Goal: Task Accomplishment & Management: Manage account settings

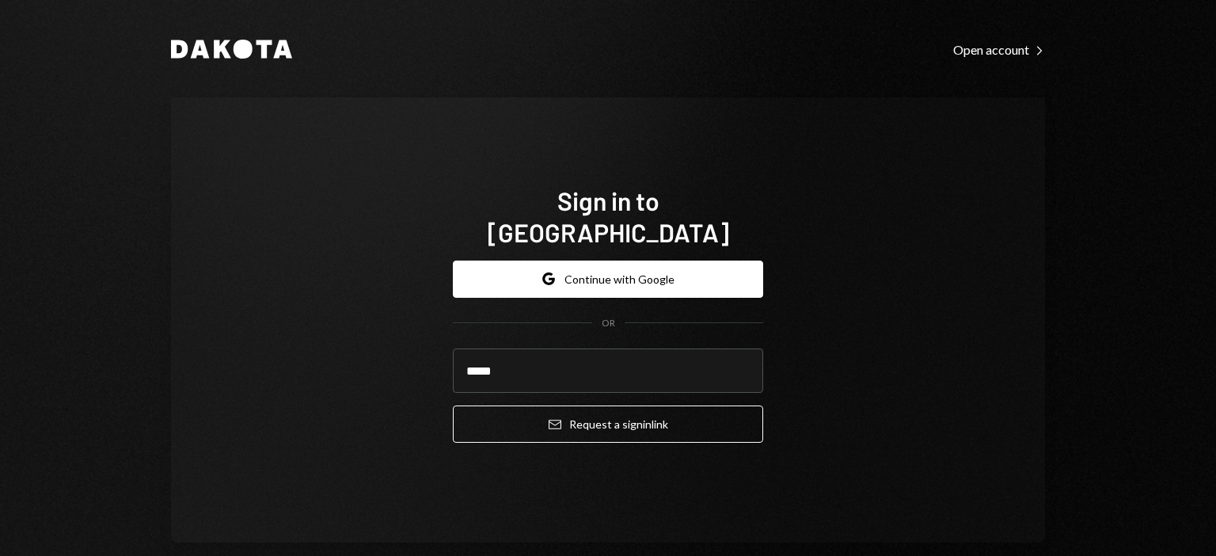
type input "**********"
click at [453, 405] on button "Email Request a sign in link" at bounding box center [608, 423] width 310 height 37
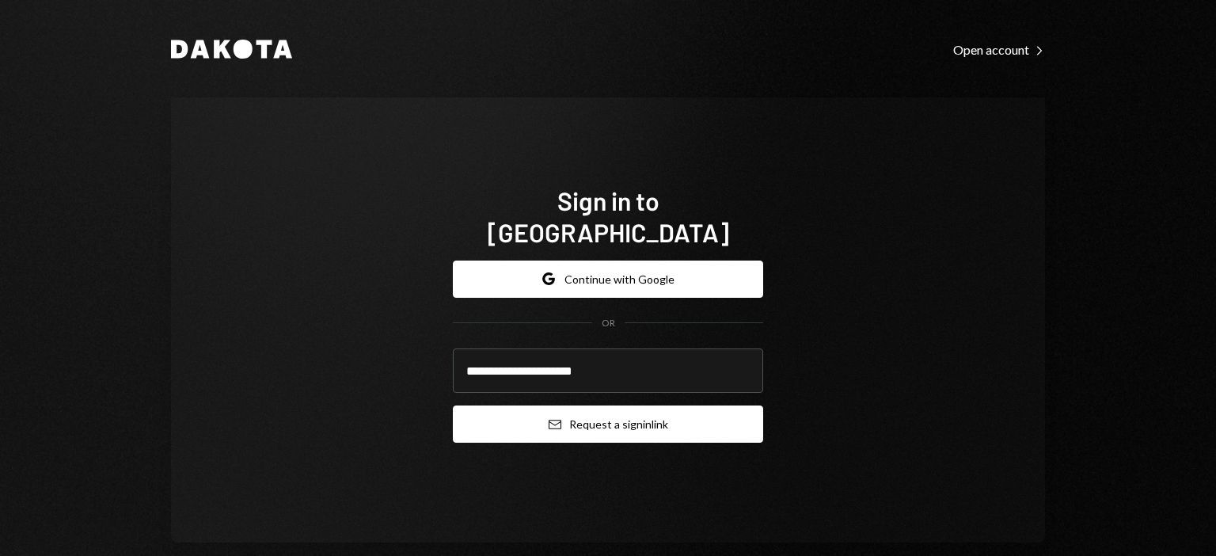
click at [711, 405] on button "Email Request a sign in link" at bounding box center [608, 423] width 310 height 37
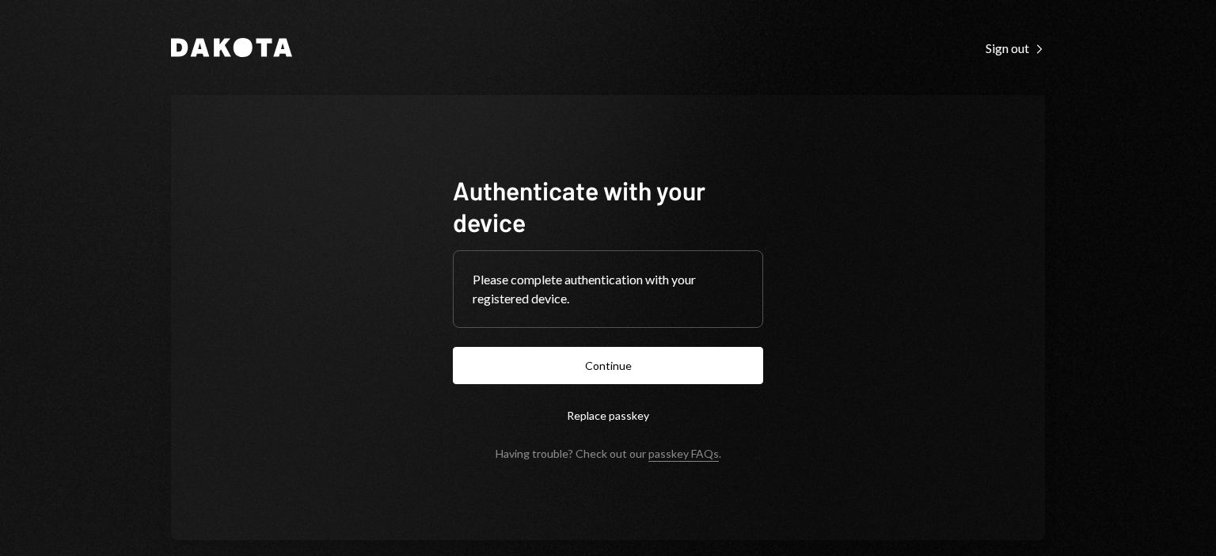
click at [526, 347] on button "Continue" at bounding box center [608, 365] width 310 height 37
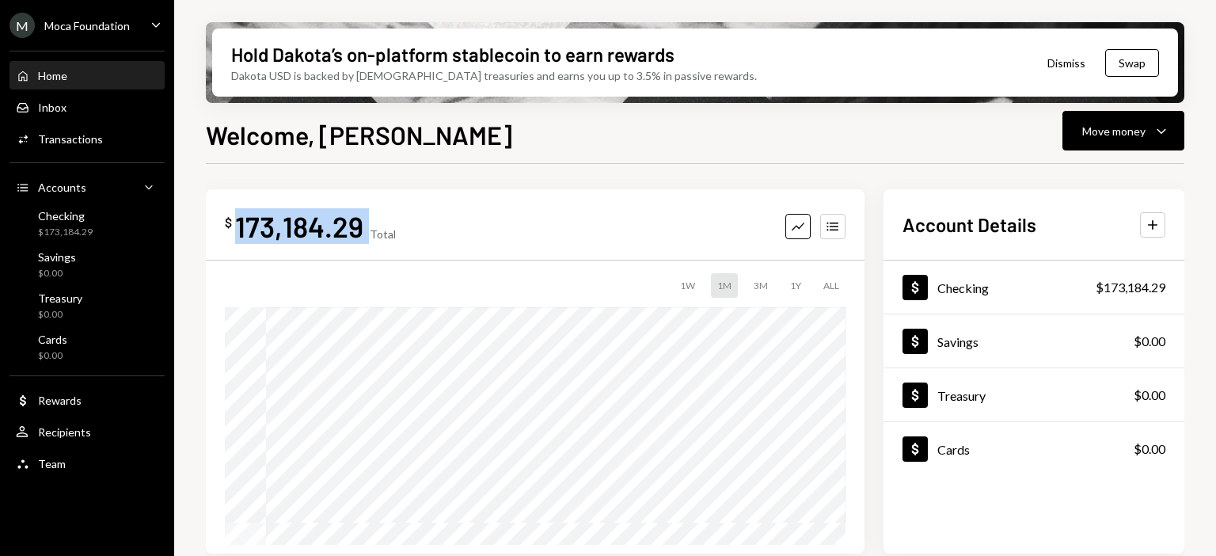
drag, startPoint x: 238, startPoint y: 226, endPoint x: 368, endPoint y: 226, distance: 130.7
click at [368, 226] on div "$ 173,184.29 Total" at bounding box center [310, 226] width 171 height 36
copy div "173,184.29"
click at [482, 160] on div "Welcome, Hannah Move money Caret Down $ 173,184.29 Total Graph Accounts 1W 1M 3…" at bounding box center [695, 383] width 979 height 534
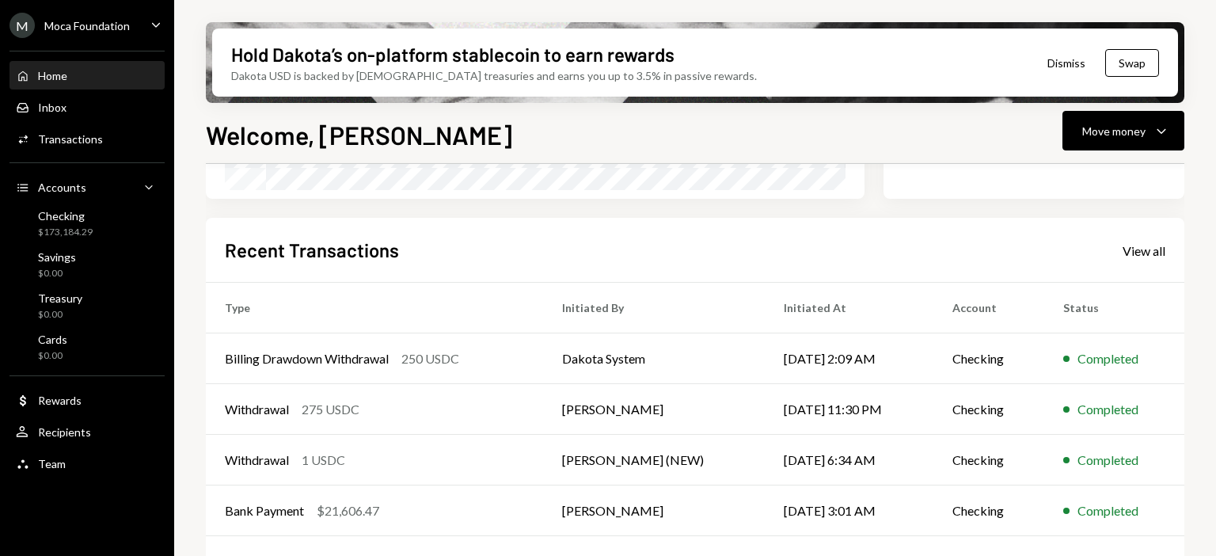
scroll to position [399, 0]
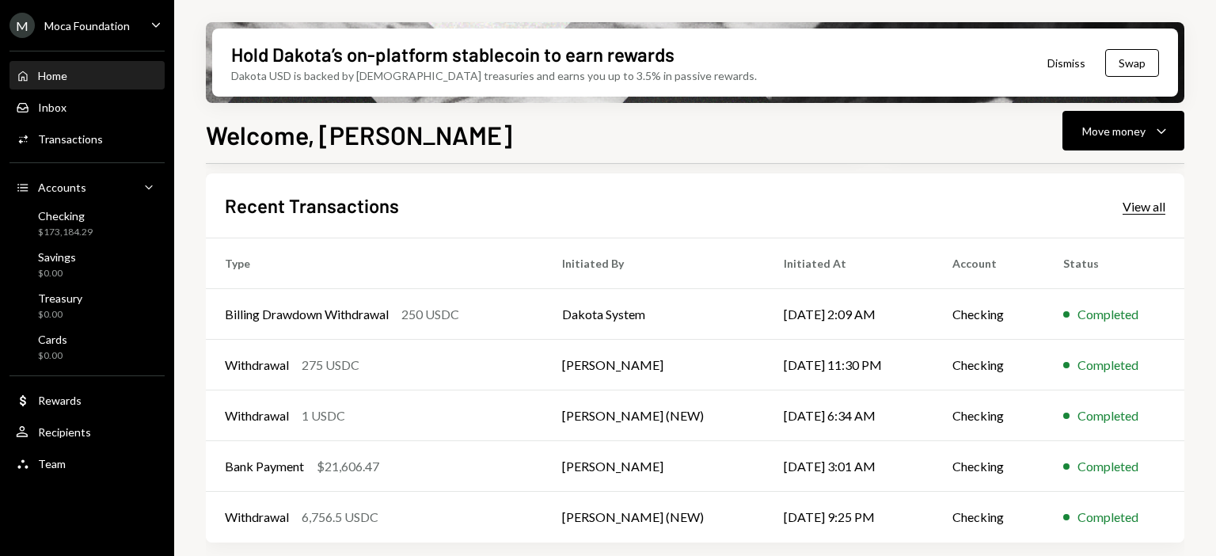
click at [1150, 199] on div "View all" at bounding box center [1144, 207] width 43 height 16
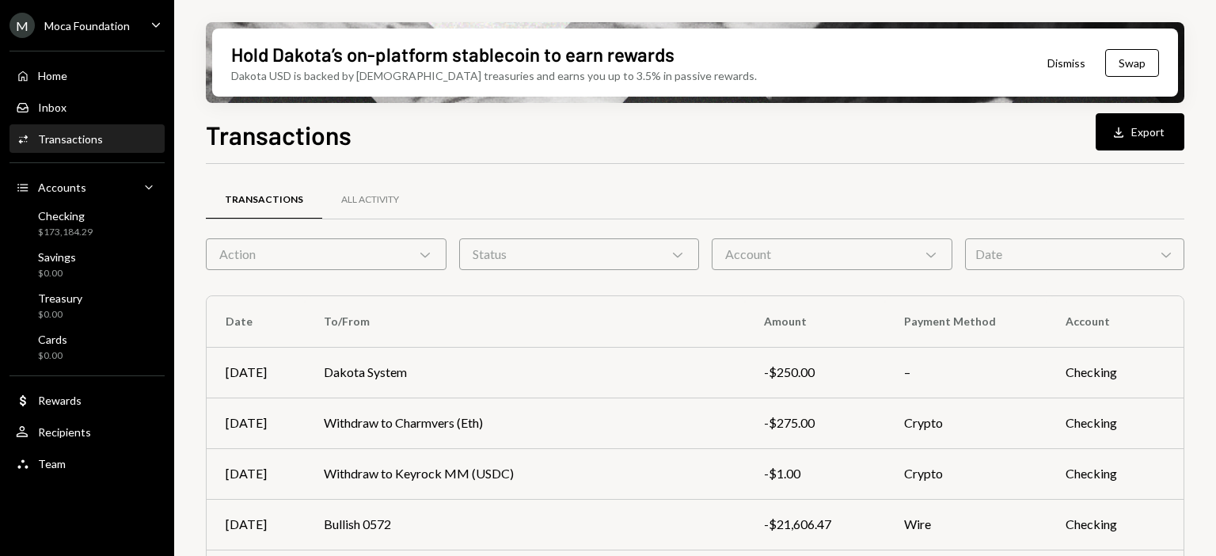
click at [1045, 248] on div "Date Chevron Down" at bounding box center [1074, 254] width 219 height 32
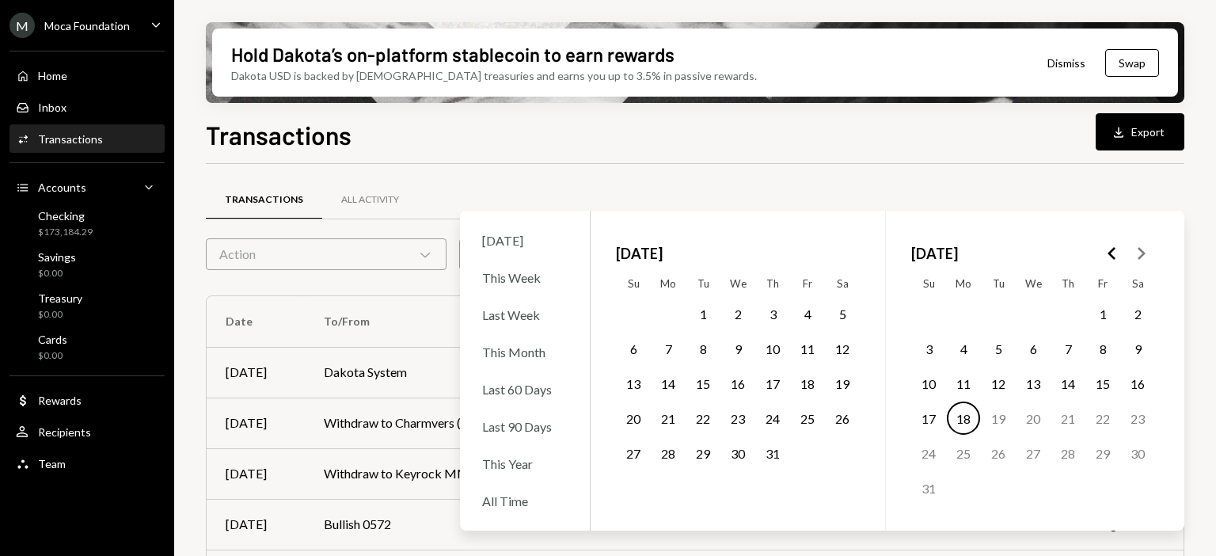
click at [668, 456] on button "28" at bounding box center [668, 452] width 33 height 33
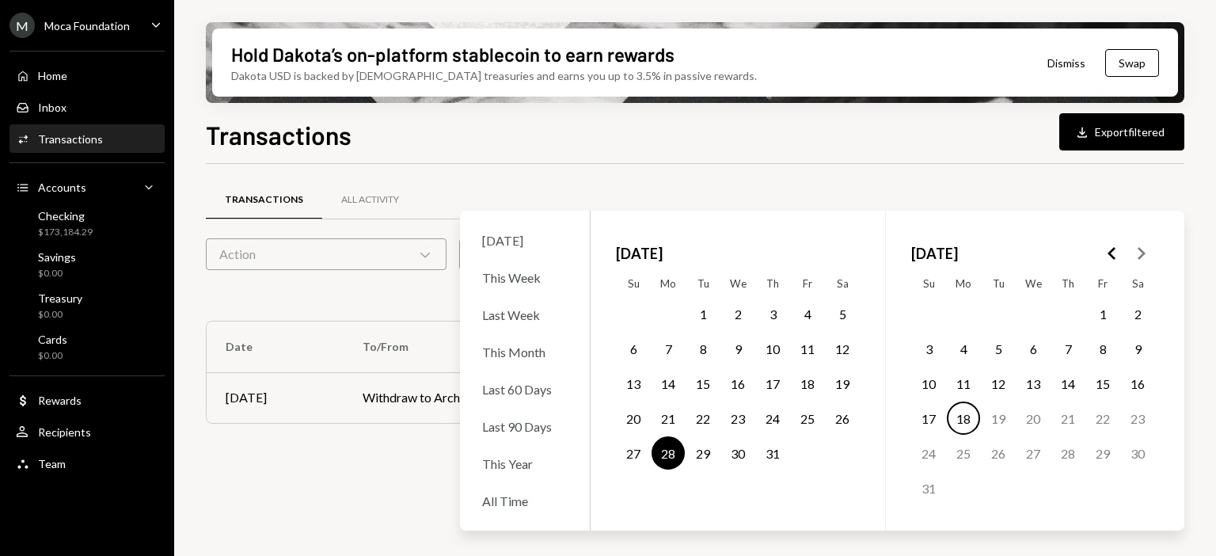
click at [964, 419] on button "18" at bounding box center [963, 418] width 33 height 33
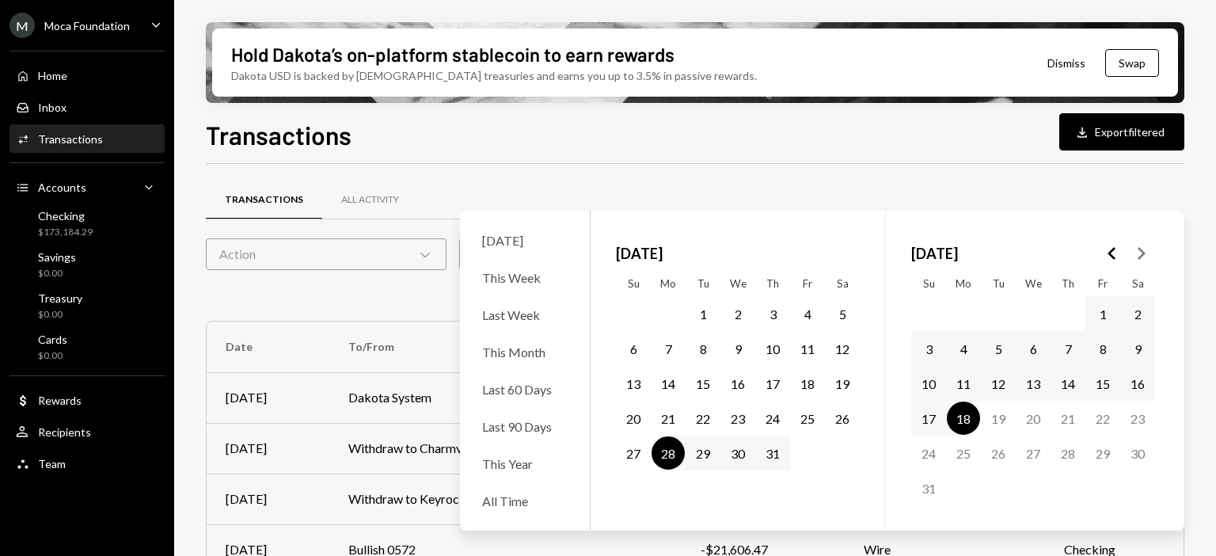
click at [754, 173] on div "Transactions All Activity Action Chevron Down Status Chevron Down Account Chevr…" at bounding box center [695, 411] width 979 height 494
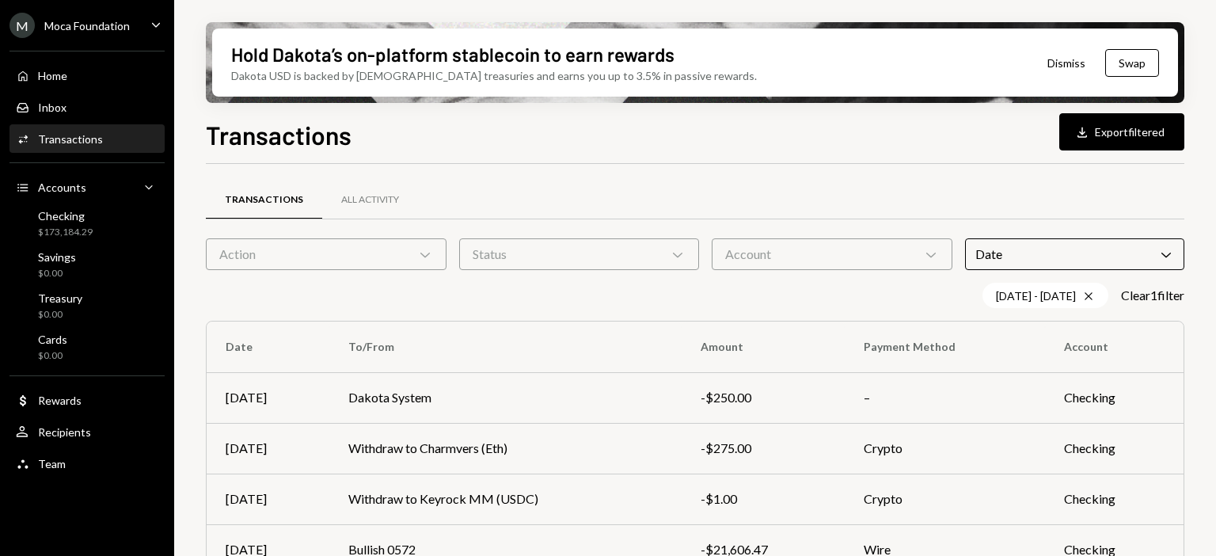
click at [101, 32] on div "M Moca Foundation" at bounding box center [70, 25] width 120 height 25
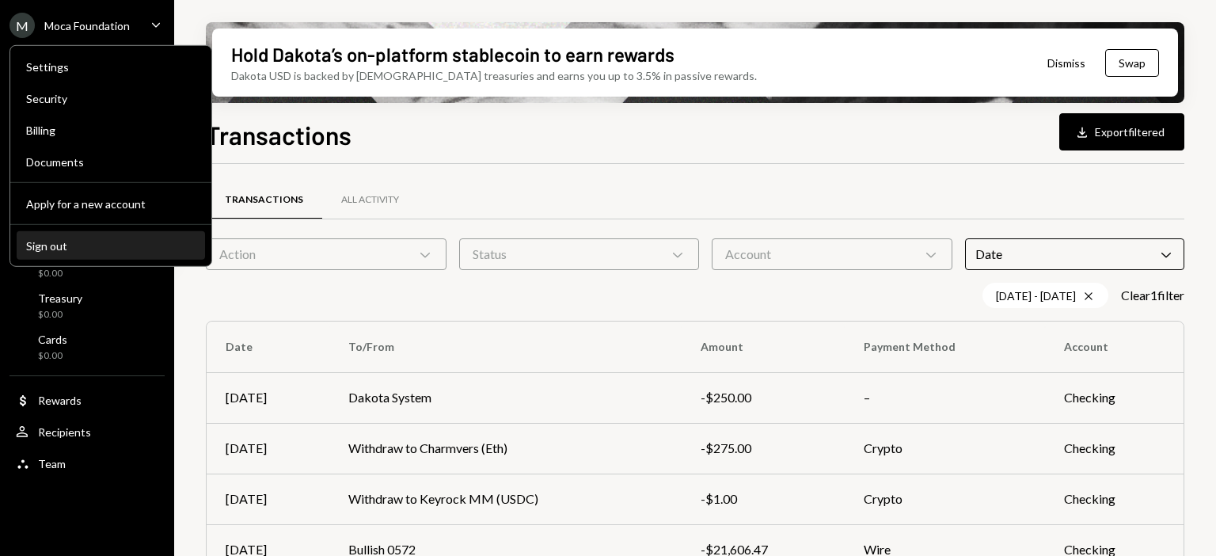
click at [68, 242] on div "Sign out" at bounding box center [110, 244] width 169 height 13
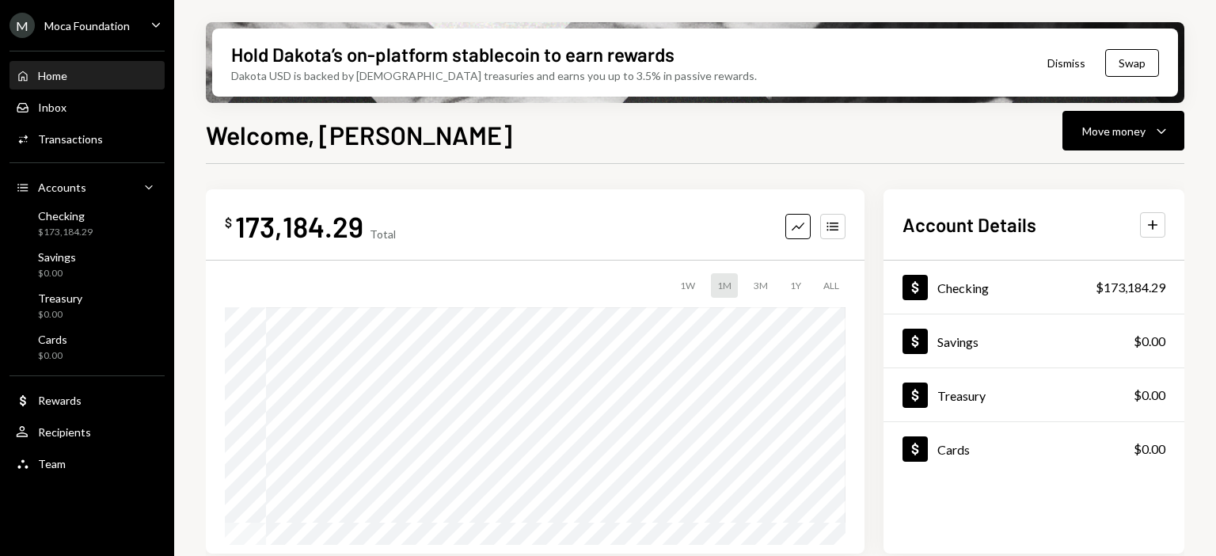
click at [88, 31] on div "Moca Foundation" at bounding box center [87, 25] width 86 height 13
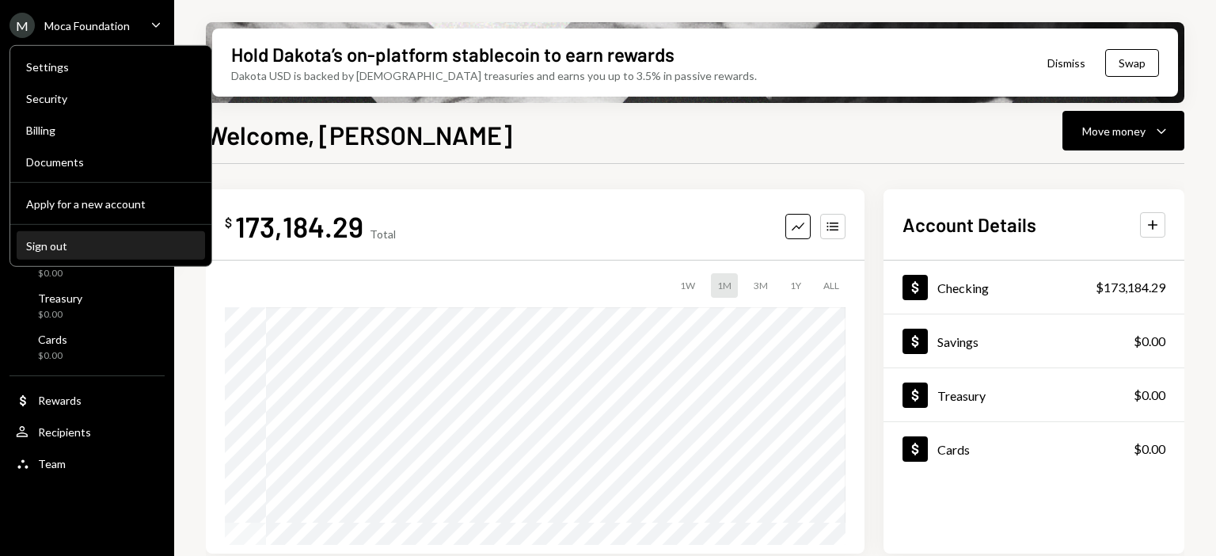
click at [51, 243] on div "Sign out" at bounding box center [110, 244] width 169 height 13
